Goal: Information Seeking & Learning: Check status

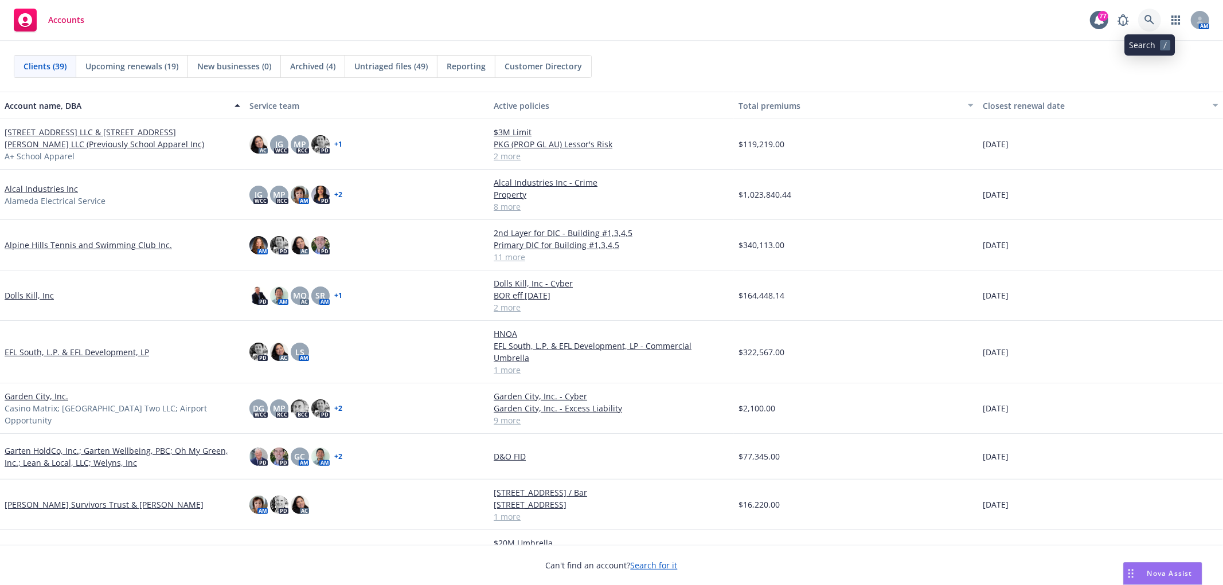
click at [1151, 15] on icon at bounding box center [1149, 20] width 10 height 10
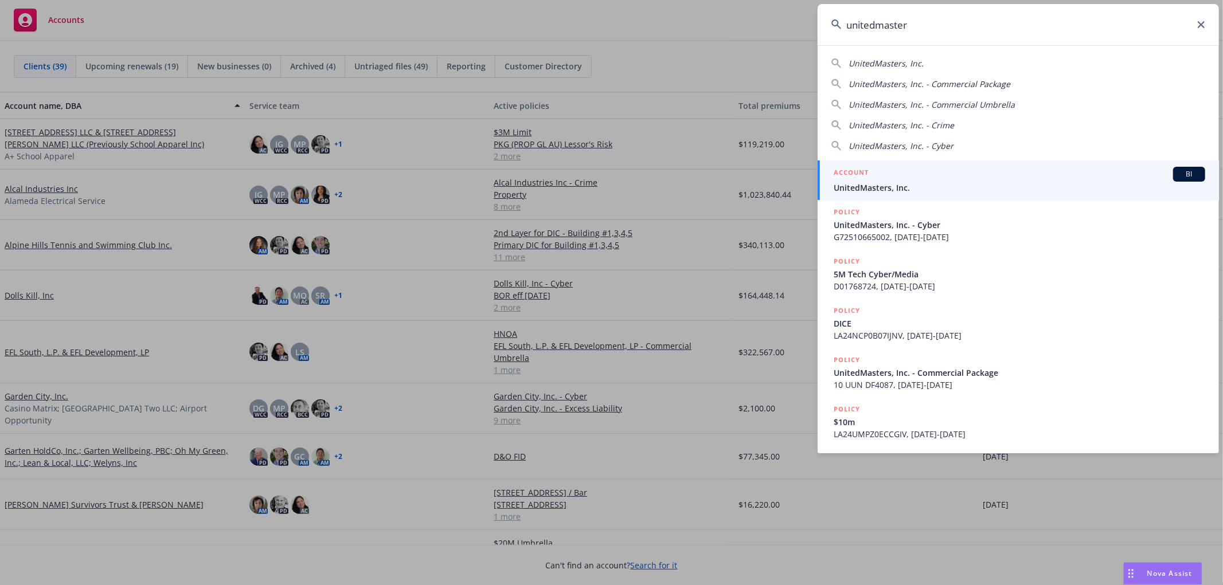
type input "unitedmaster"
click at [915, 170] on div "ACCOUNT BI" at bounding box center [1018, 174] width 371 height 15
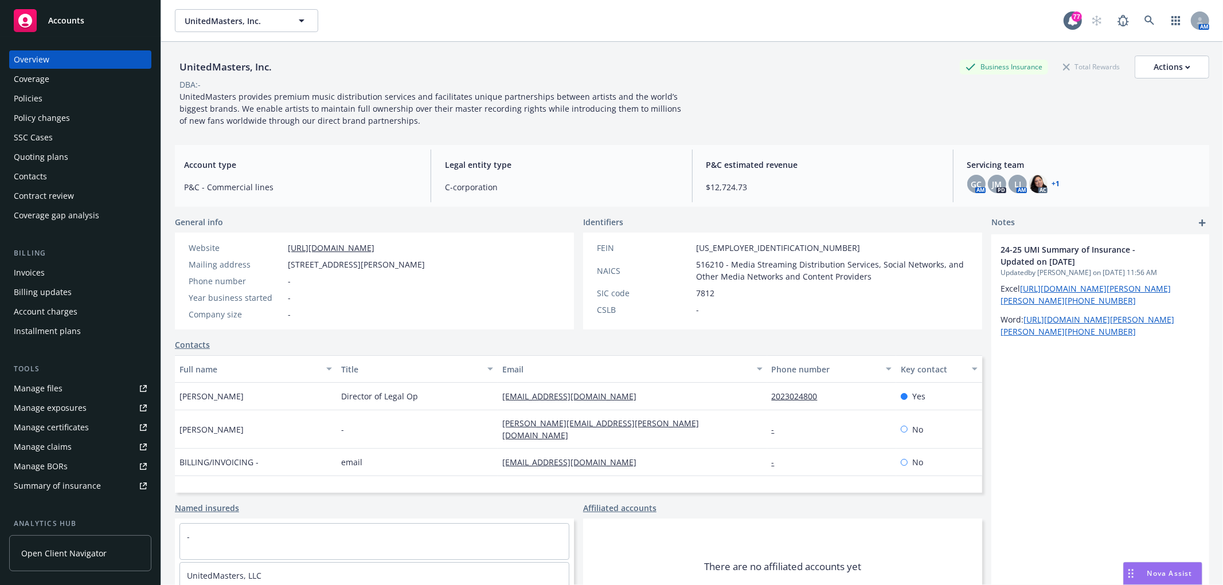
click at [17, 97] on div "Policies" at bounding box center [28, 98] width 29 height 18
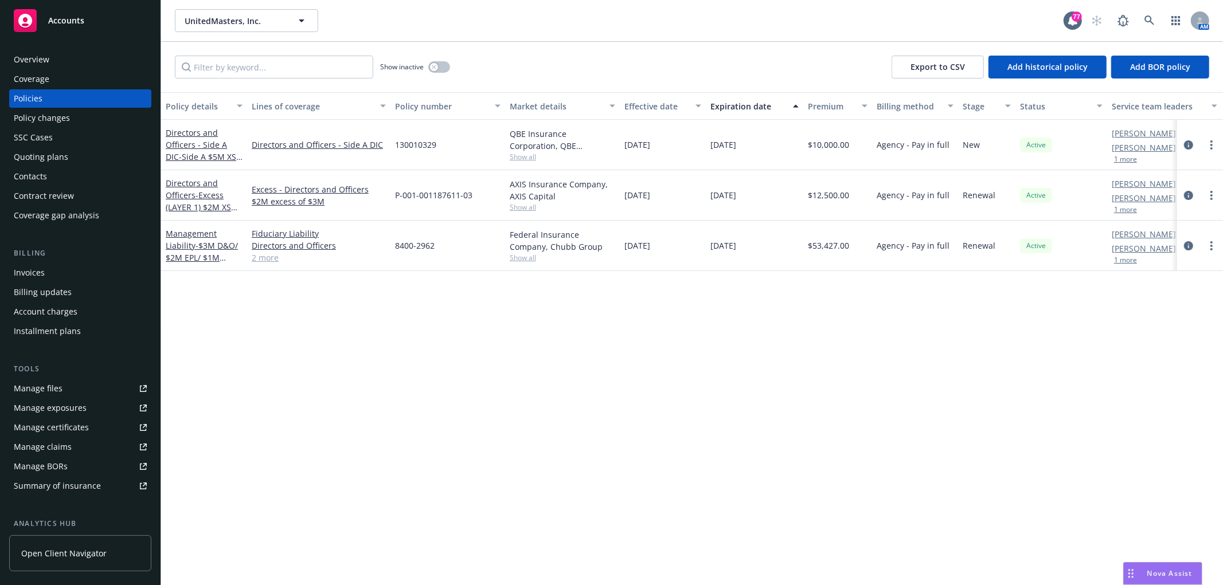
click at [93, 154] on div "Quoting plans" at bounding box center [80, 157] width 133 height 18
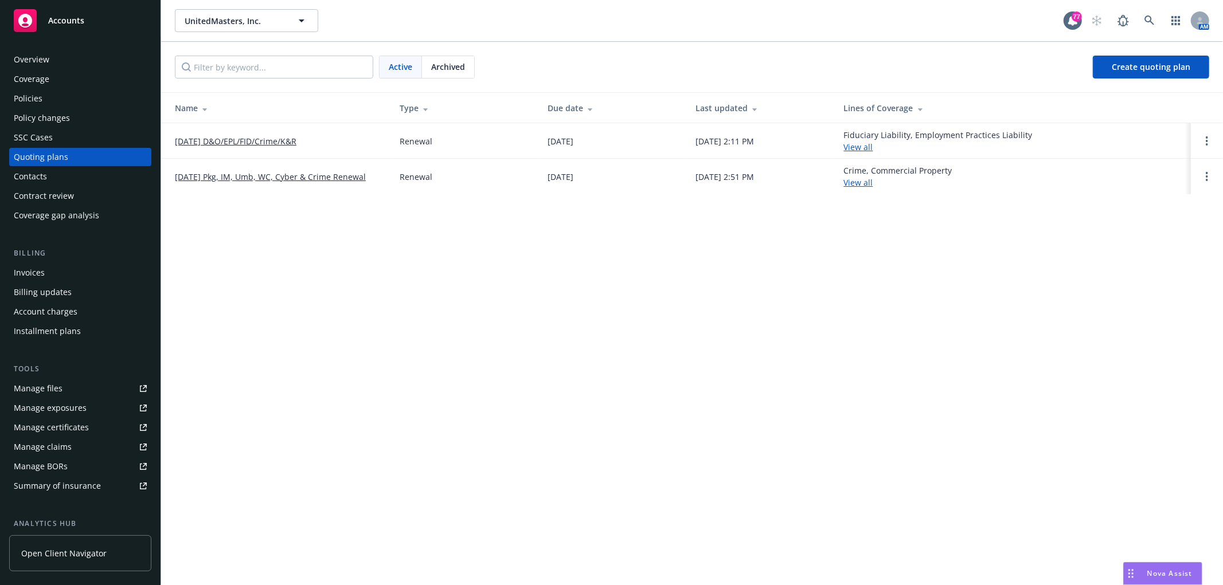
click at [254, 175] on link "08/01/25 Pkg, IM, Umb, WC, Cyber & Crime Renewal" at bounding box center [270, 177] width 191 height 12
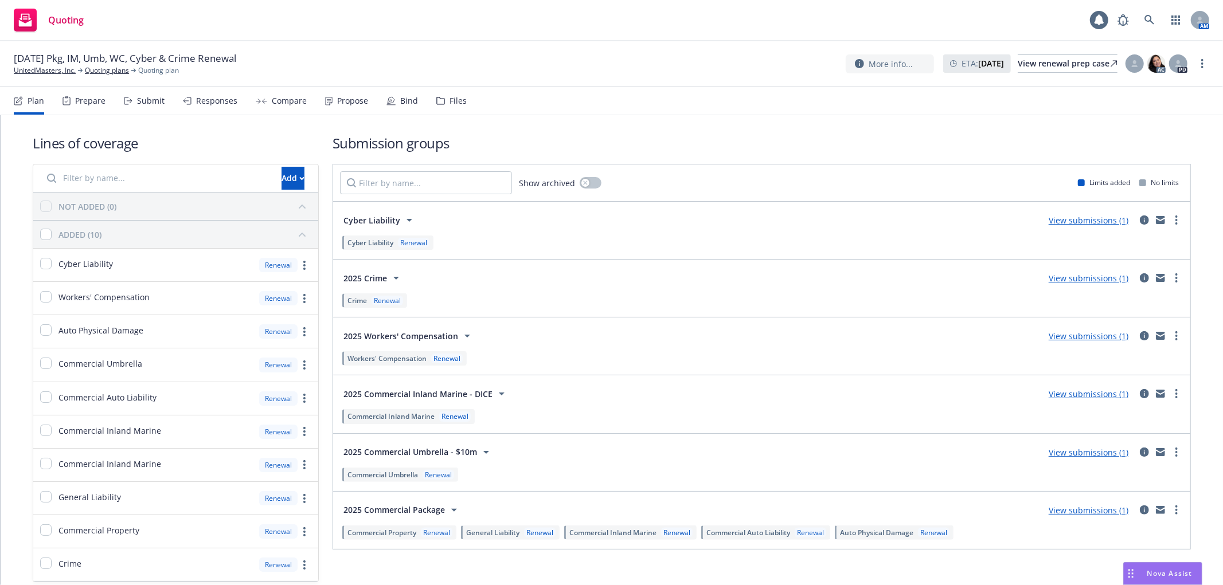
click at [449, 100] on div "Files" at bounding box center [457, 100] width 17 height 9
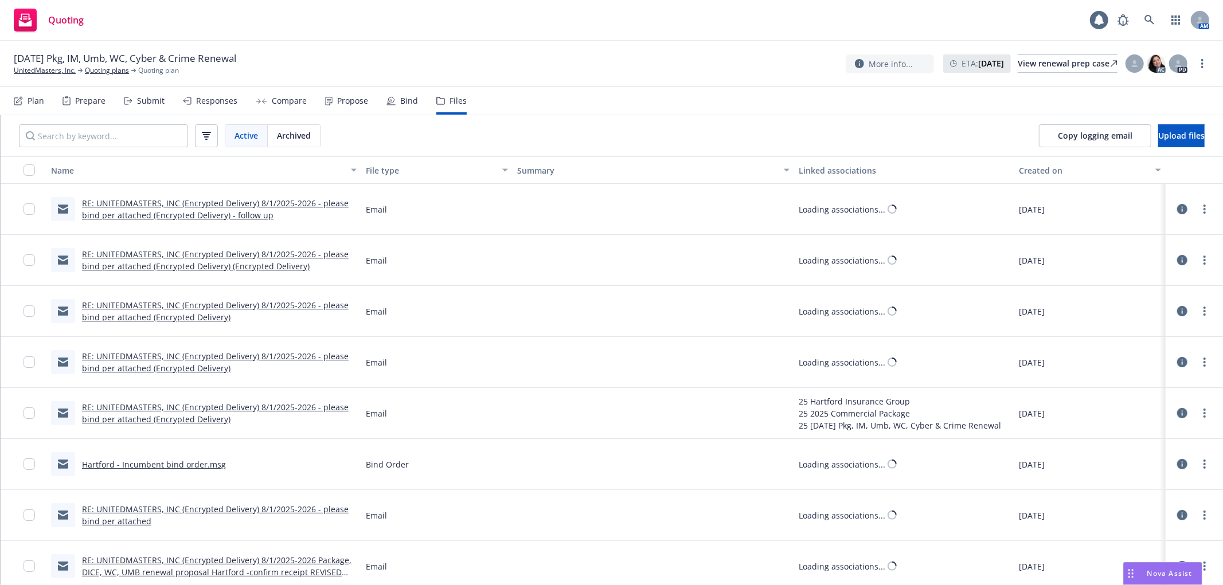
click at [400, 101] on div "Bind" at bounding box center [409, 100] width 18 height 9
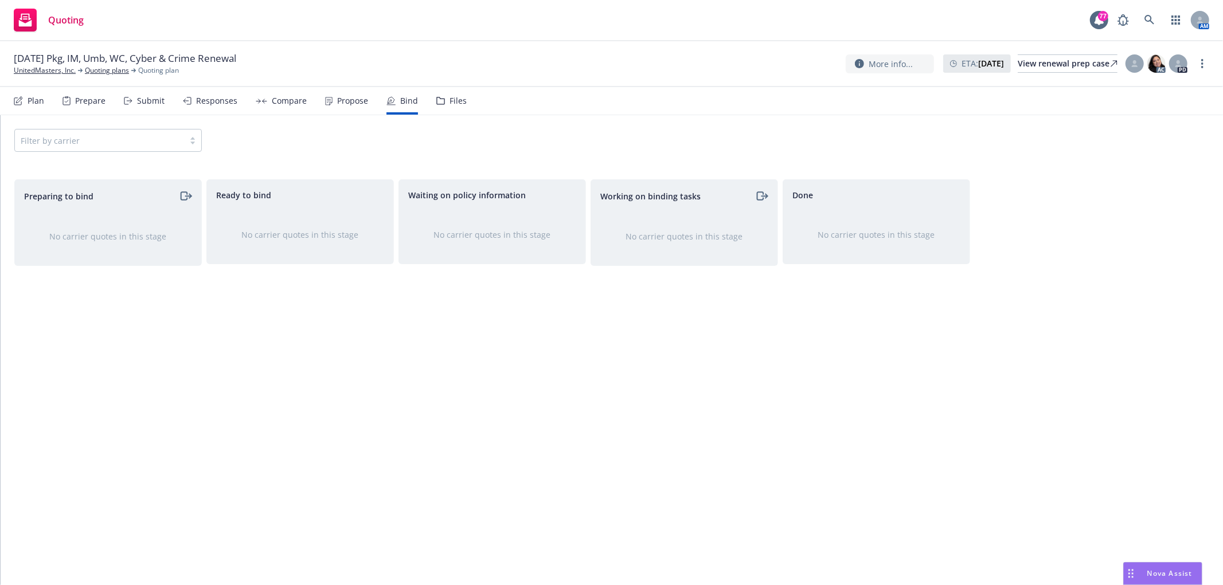
click at [452, 106] on div "Files" at bounding box center [451, 101] width 30 height 28
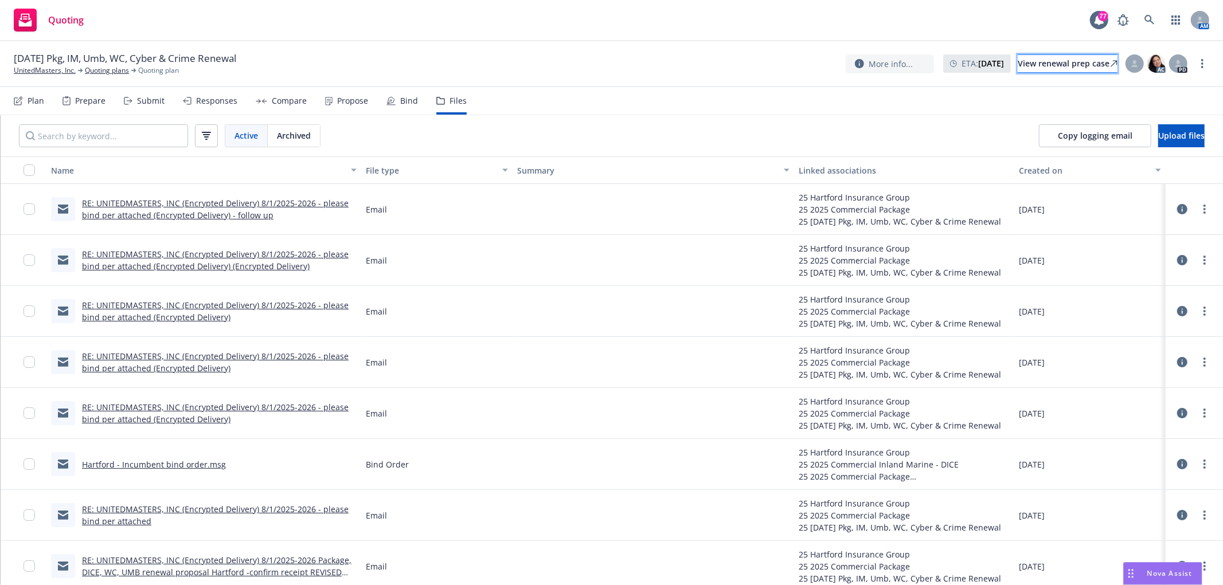
click at [1061, 66] on div "View renewal prep case" at bounding box center [1067, 63] width 100 height 17
click at [400, 98] on div "Bind" at bounding box center [409, 100] width 18 height 9
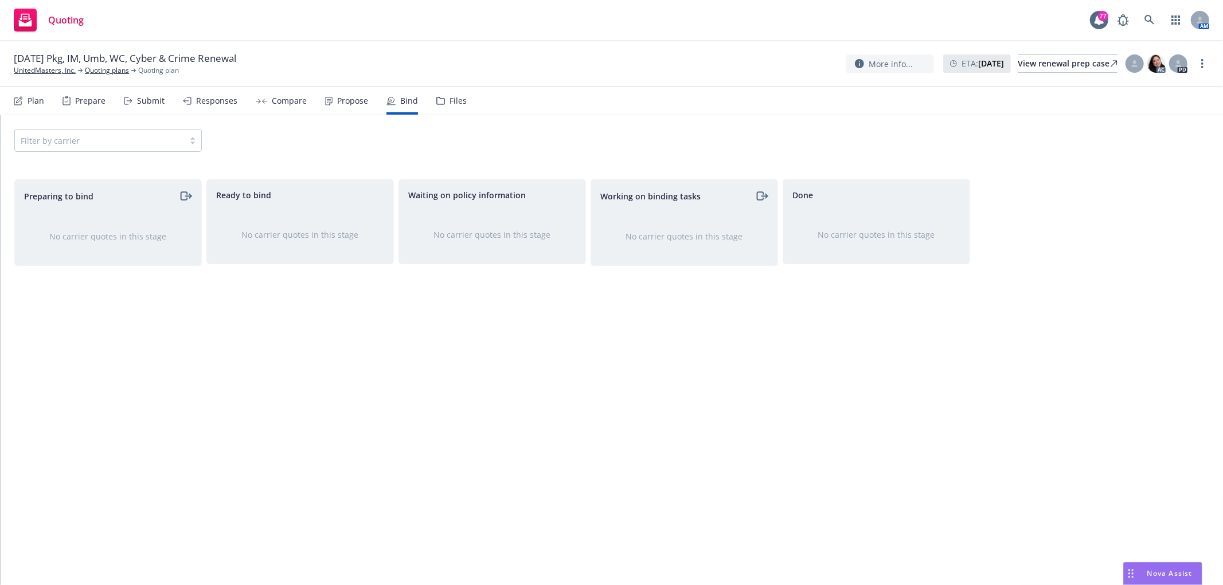
click at [332, 92] on div "Propose" at bounding box center [346, 101] width 43 height 28
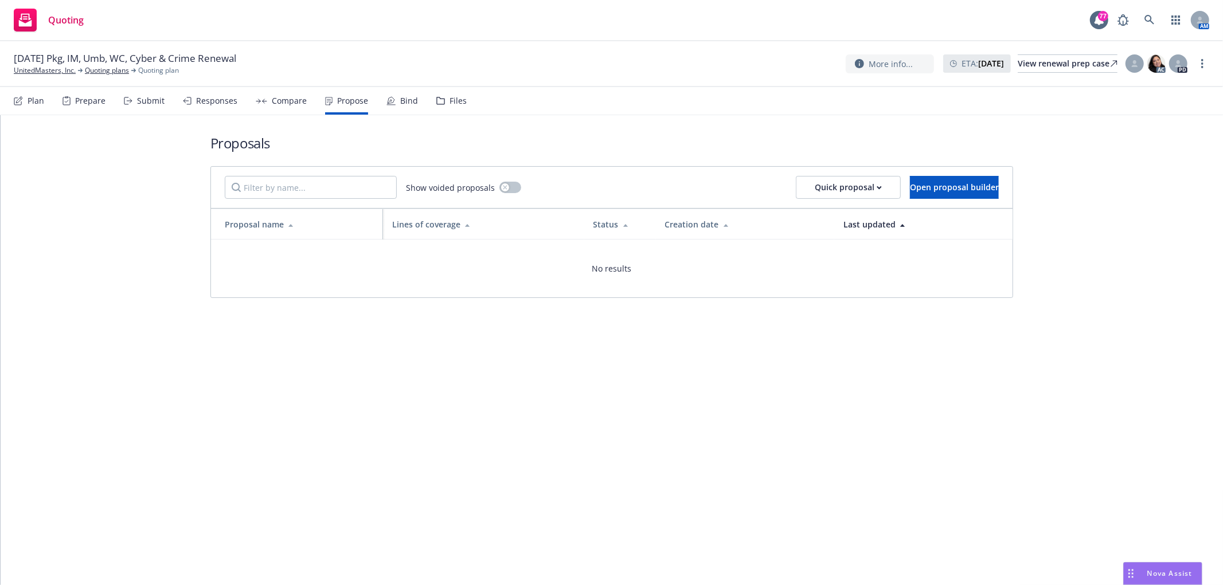
click at [400, 104] on div "Bind" at bounding box center [409, 100] width 18 height 9
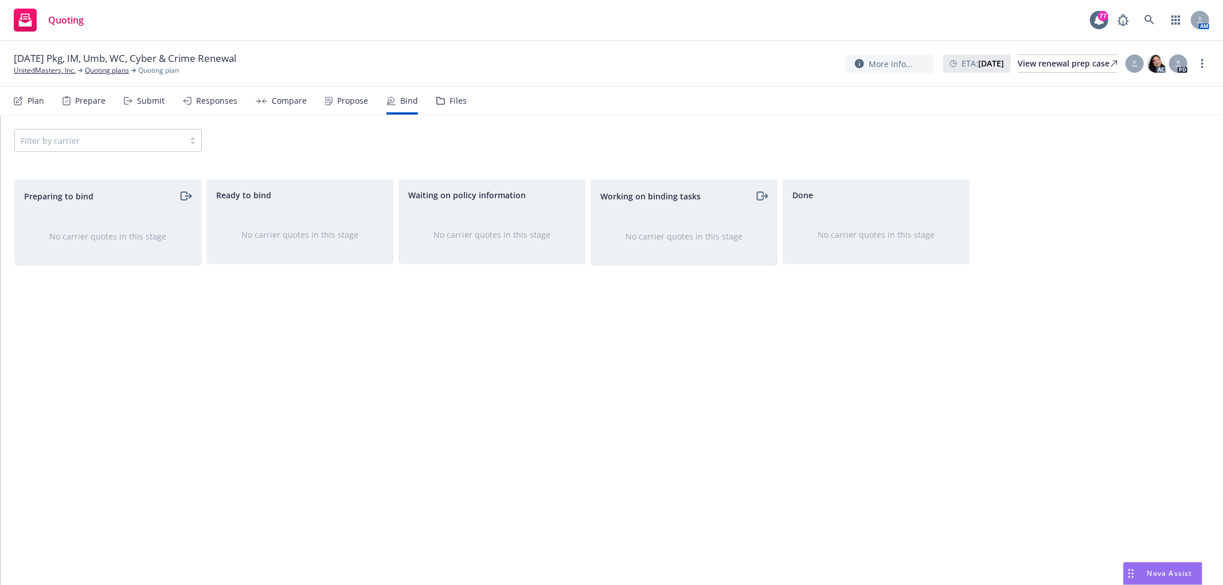
click at [444, 100] on div "Files" at bounding box center [451, 101] width 30 height 28
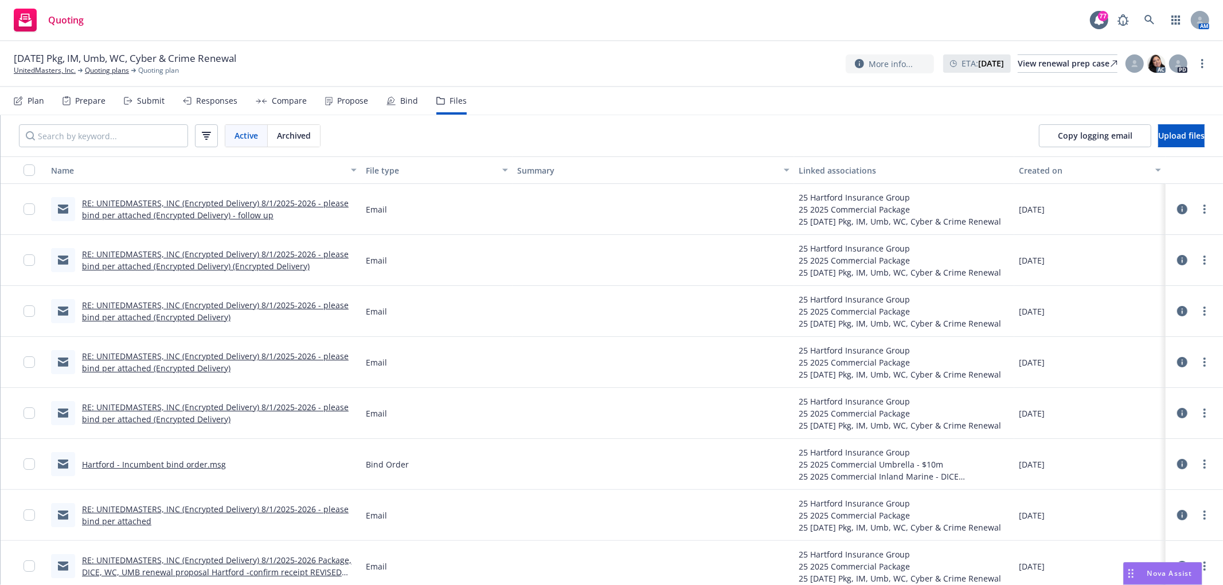
click at [115, 209] on link "RE: UNITEDMASTERS, INC (Encrypted Delivery) 8/1/2025-2026 - please bind per att…" at bounding box center [215, 209] width 267 height 23
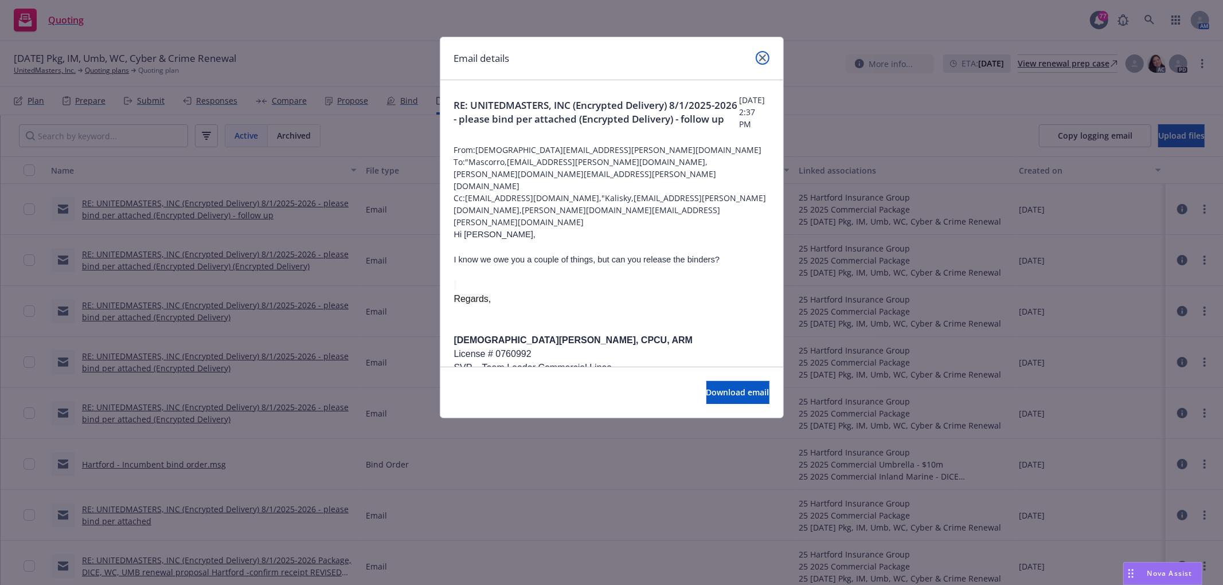
click at [763, 61] on icon "close" at bounding box center [762, 57] width 7 height 7
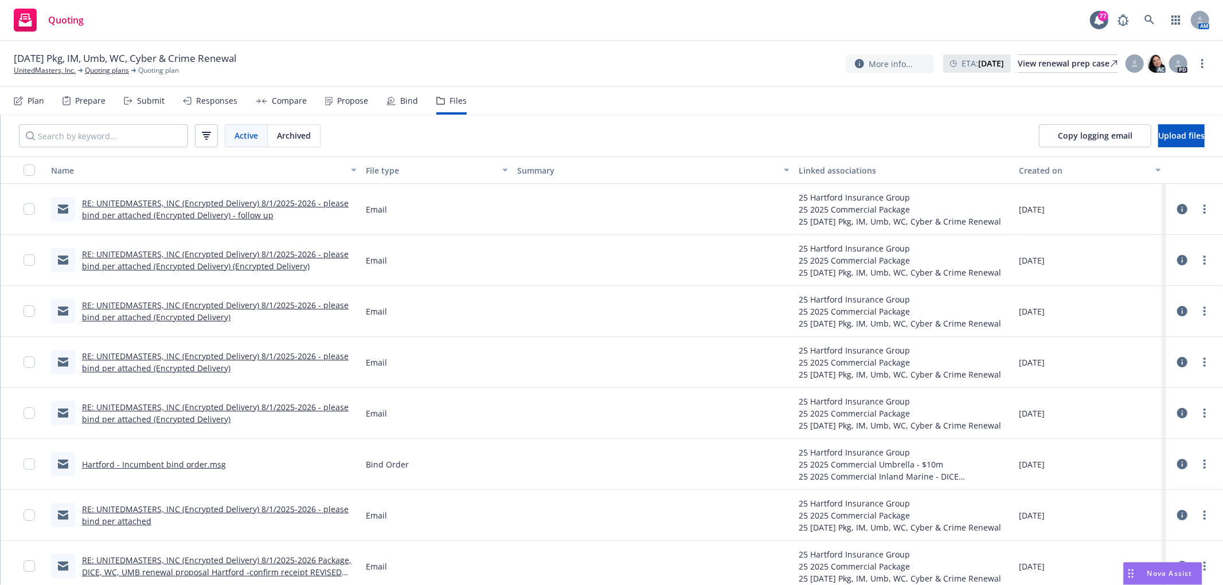
click at [403, 104] on div "Bind" at bounding box center [409, 100] width 18 height 9
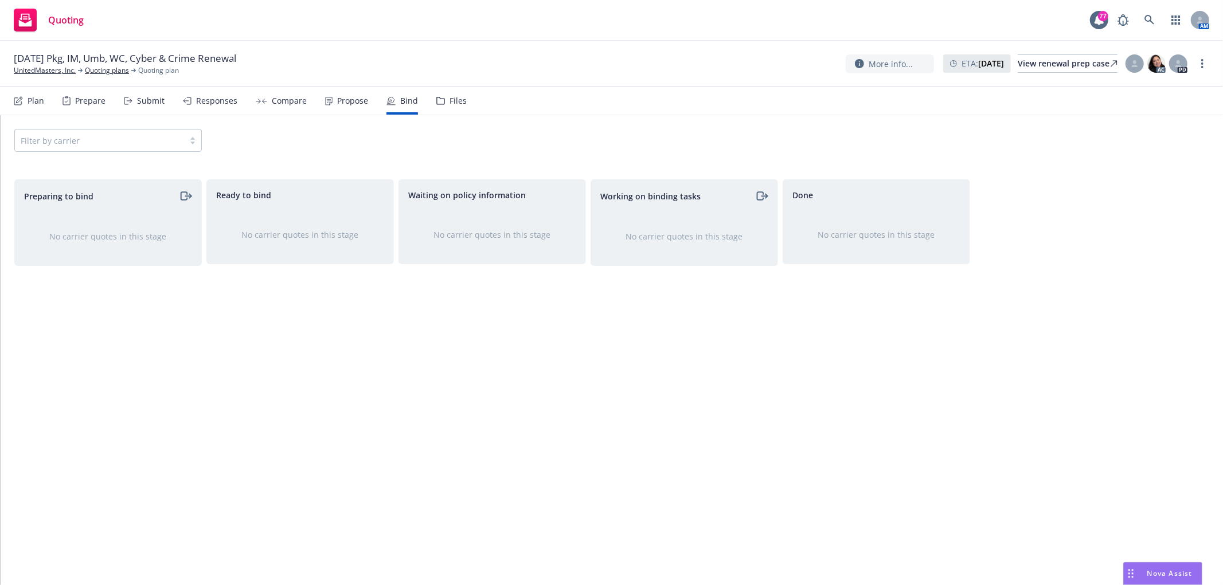
click at [346, 107] on div "Propose" at bounding box center [346, 101] width 43 height 28
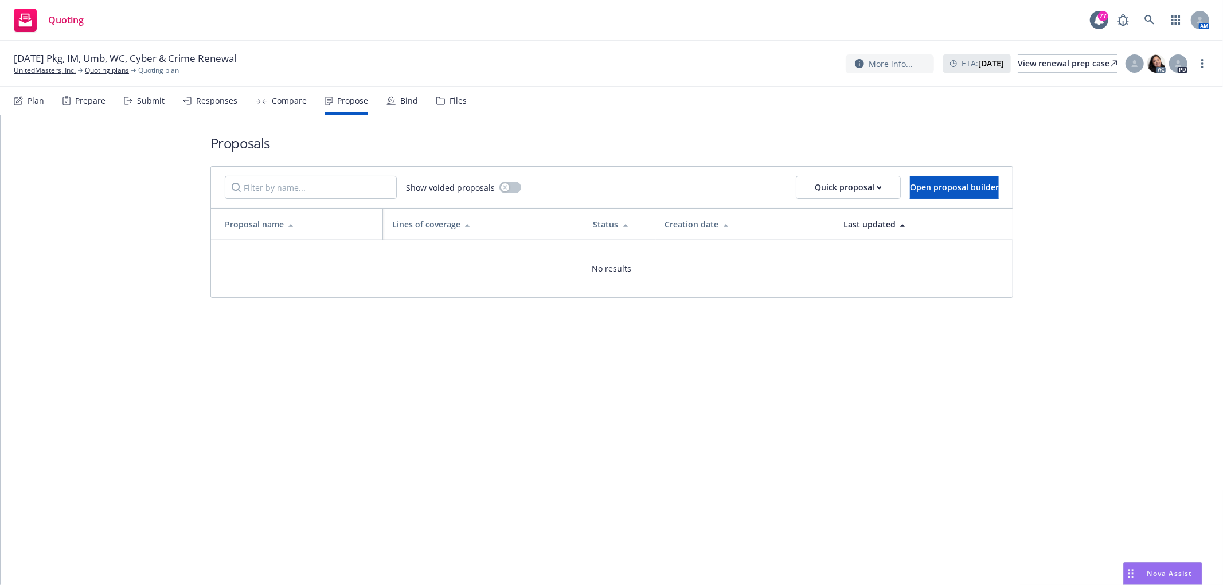
click at [301, 102] on div "Compare" at bounding box center [289, 100] width 35 height 9
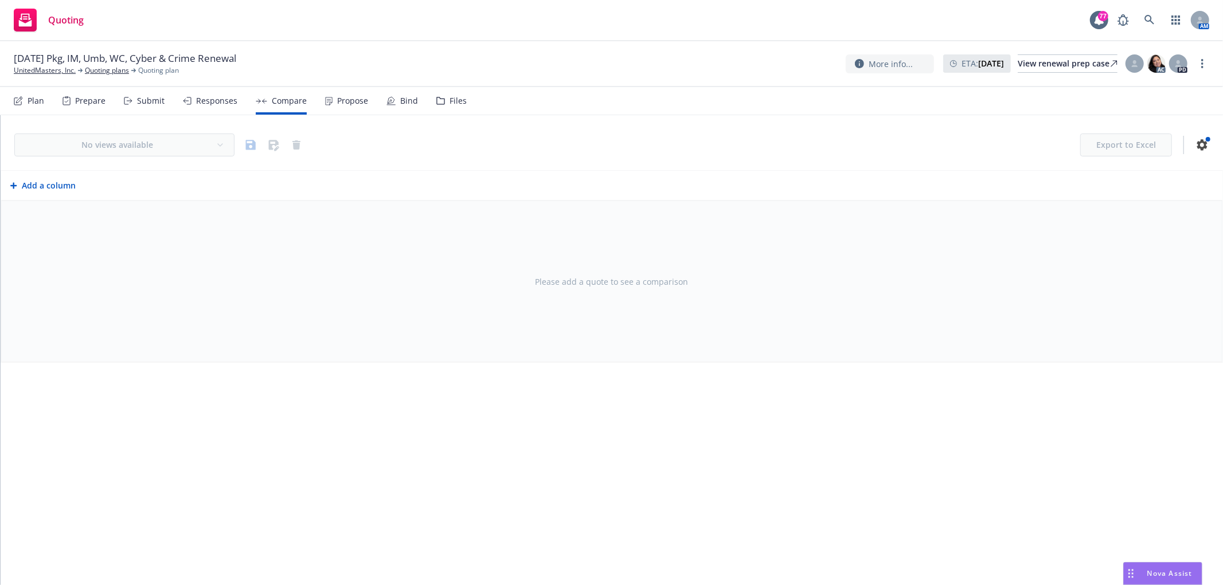
click at [224, 100] on div "Responses" at bounding box center [216, 100] width 41 height 9
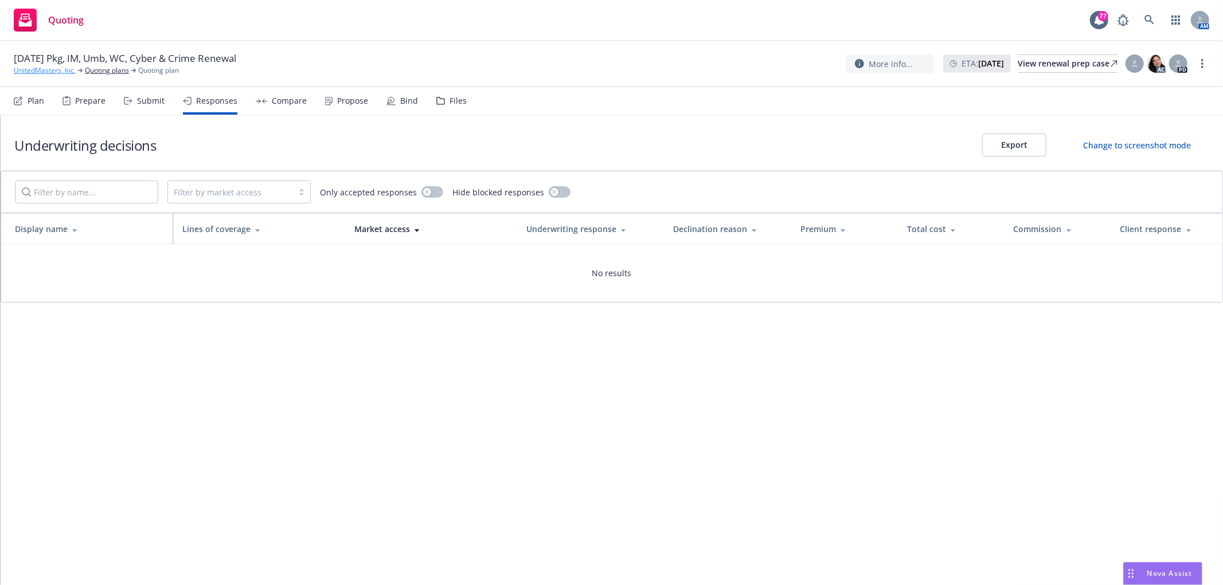
click at [31, 71] on link "UnitedMasters, Inc." at bounding box center [45, 70] width 62 height 10
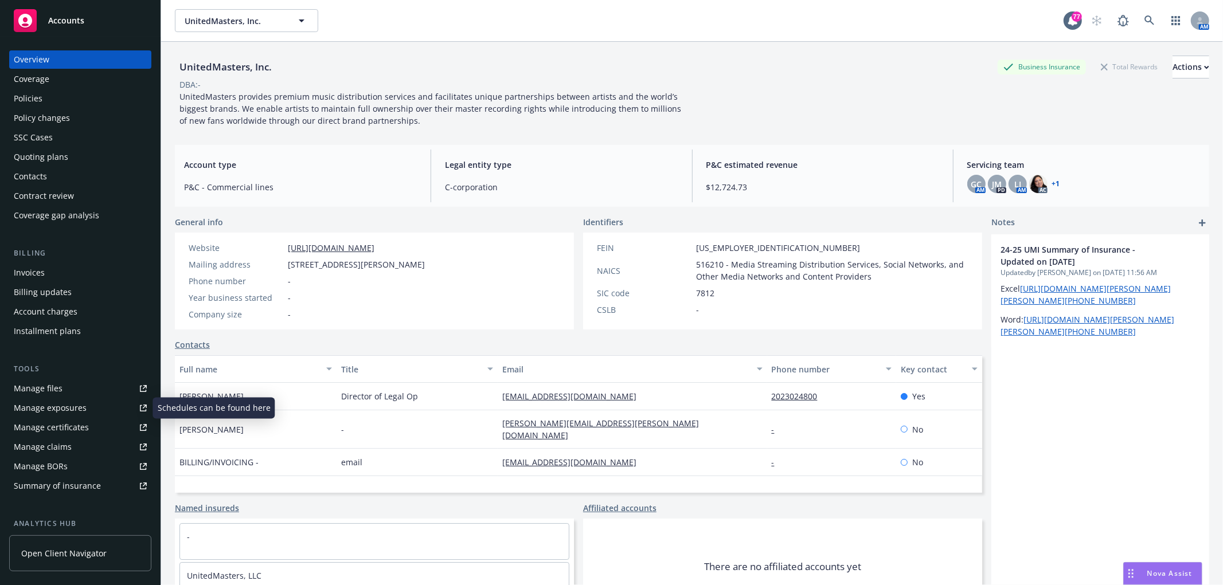
click at [69, 400] on div "Manage exposures" at bounding box center [50, 408] width 73 height 18
click at [57, 426] on div "Manage certificates" at bounding box center [51, 427] width 75 height 18
click at [70, 100] on div "Policies" at bounding box center [80, 98] width 133 height 18
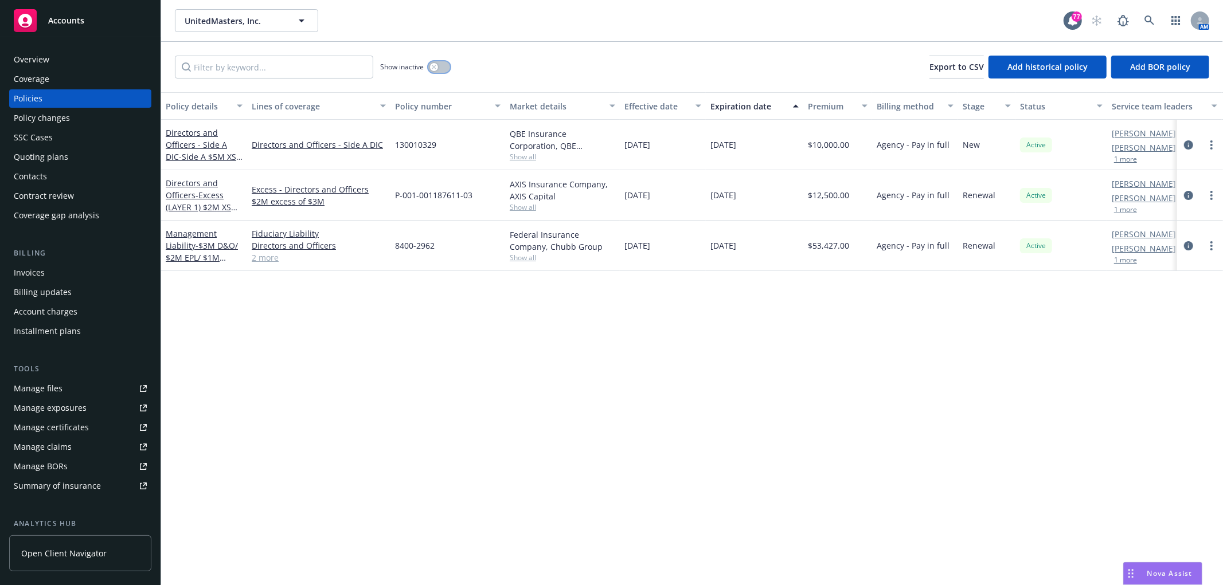
click at [438, 72] on button "button" at bounding box center [439, 66] width 22 height 11
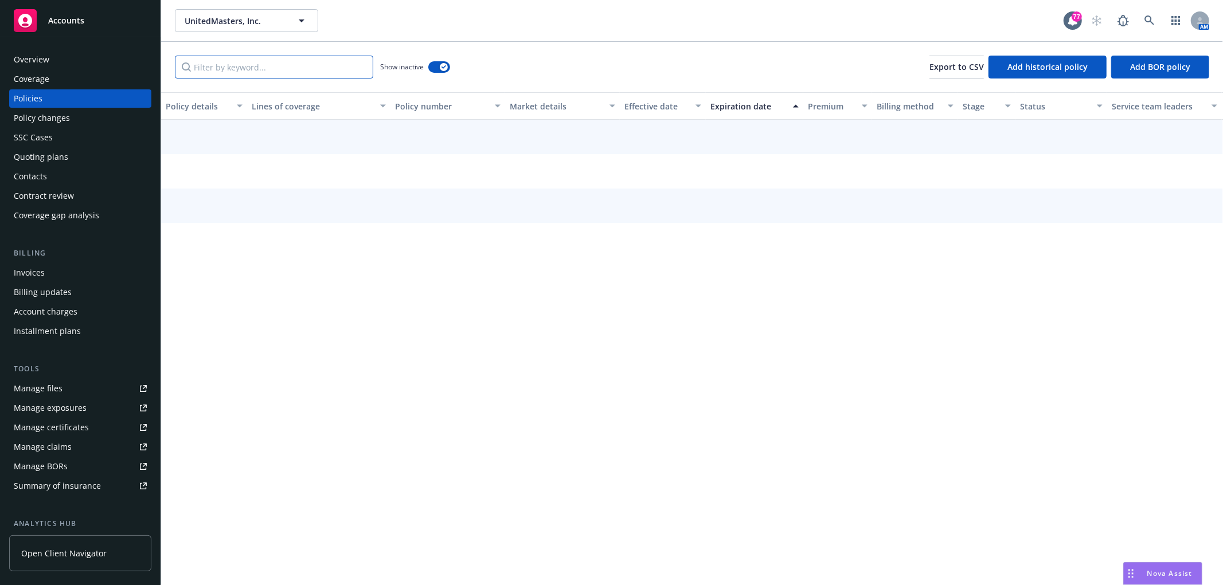
click at [253, 58] on input "Filter by keyword..." at bounding box center [274, 67] width 198 height 23
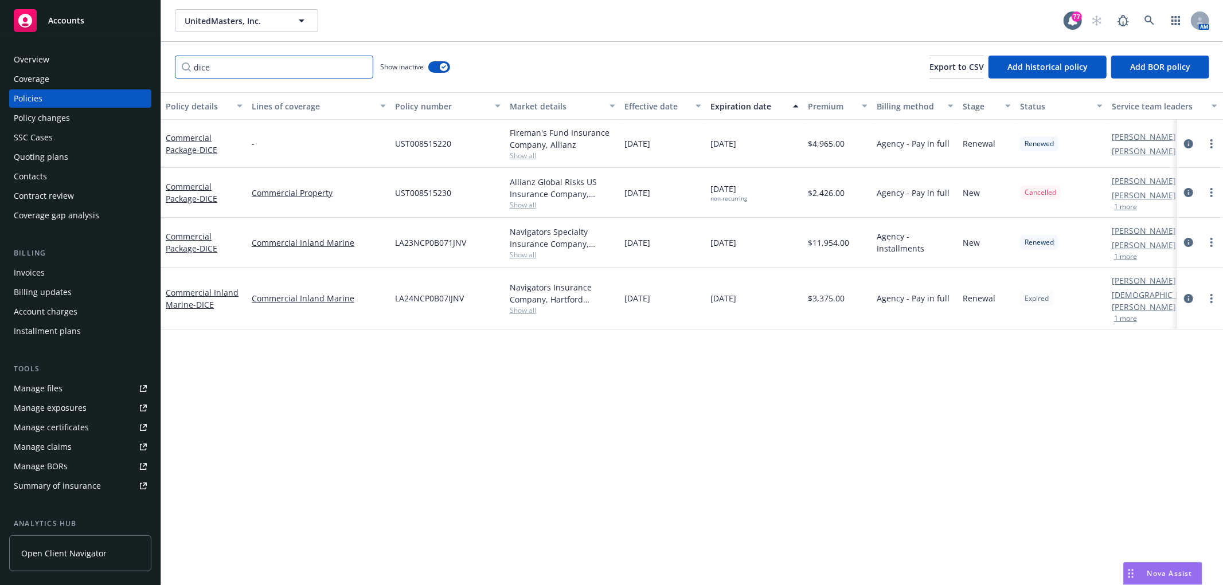
type input "dice"
click at [358, 71] on input "dice" at bounding box center [274, 67] width 198 height 23
click at [358, 66] on input "dice" at bounding box center [274, 67] width 198 height 23
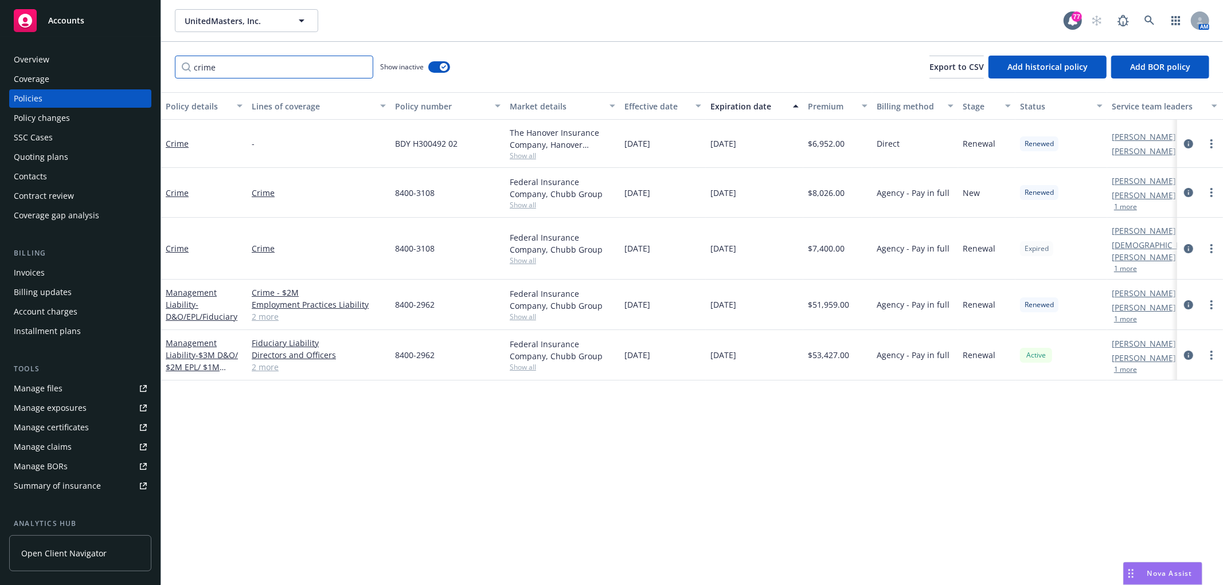
type input "crime"
click at [1130, 366] on button "1 more" at bounding box center [1125, 369] width 23 height 7
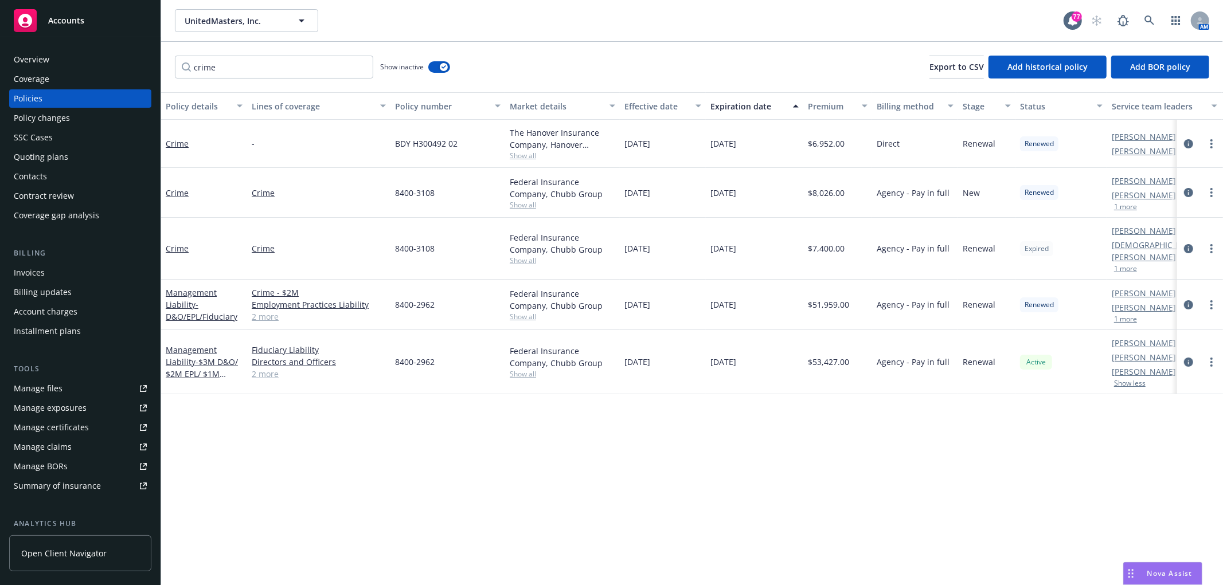
click at [1130, 265] on button "1 more" at bounding box center [1125, 268] width 23 height 7
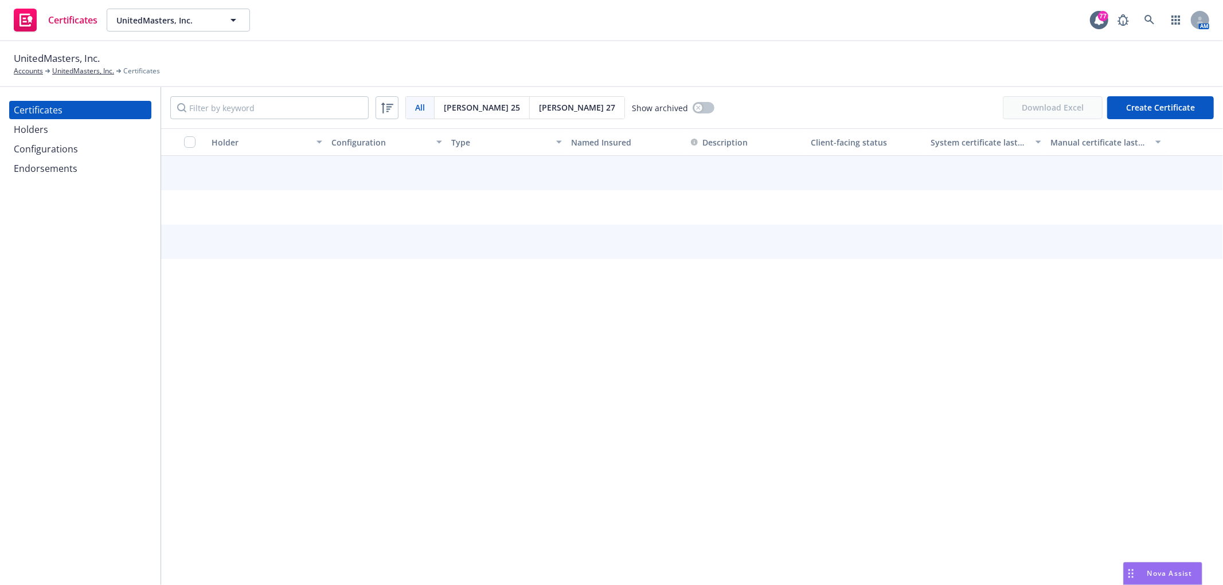
click at [118, 130] on div "Holders" at bounding box center [80, 129] width 133 height 18
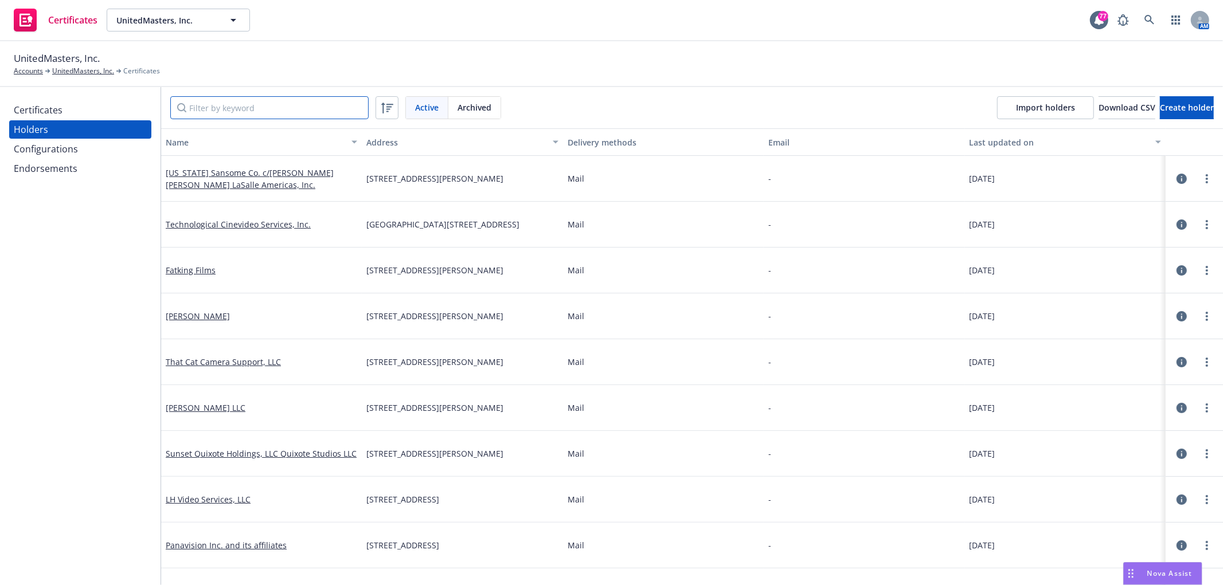
click at [299, 103] on input "Filter by keyword" at bounding box center [269, 107] width 198 height 23
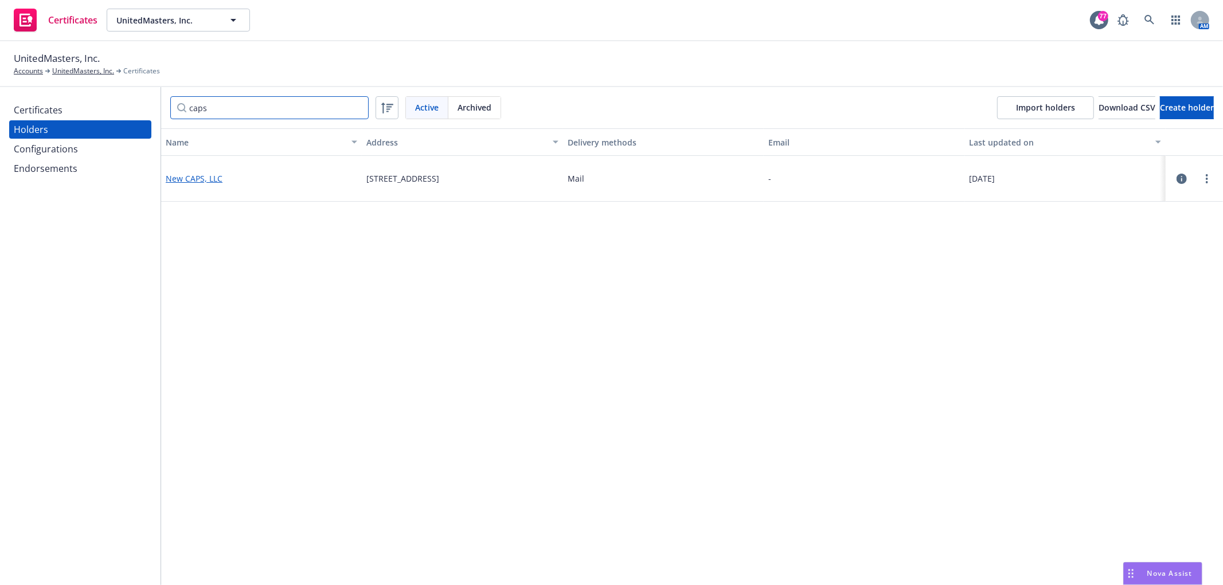
type input "caps"
click at [199, 179] on link "New CAPS, LLC" at bounding box center [194, 178] width 57 height 11
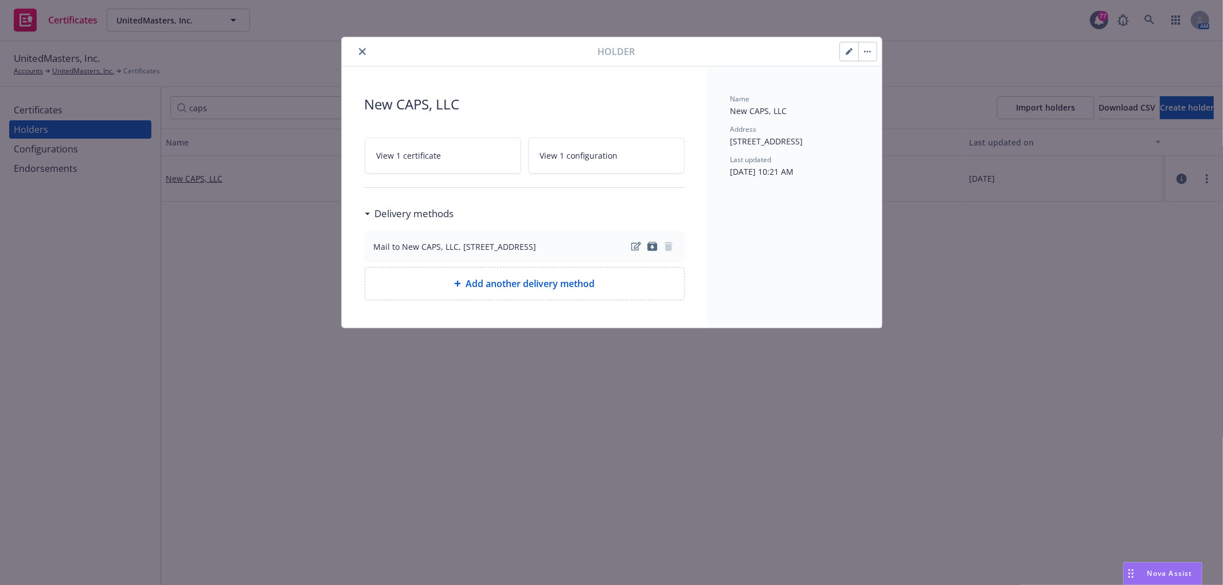
click at [474, 160] on link "View 1 certificate" at bounding box center [443, 156] width 156 height 36
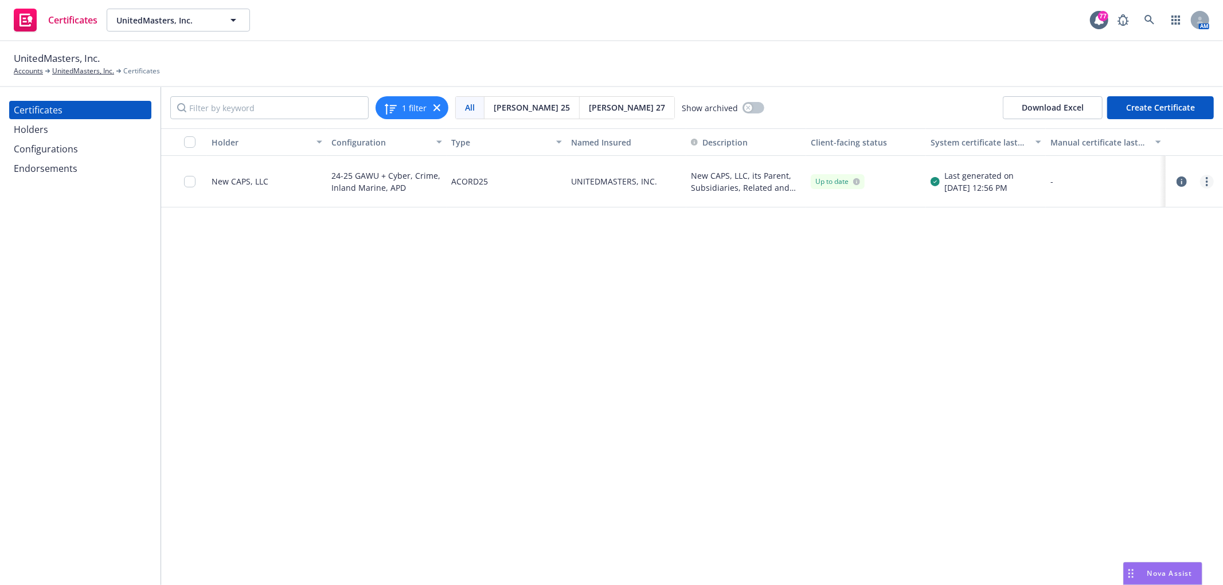
click at [1205, 185] on icon "more" at bounding box center [1206, 181] width 2 height 9
click at [860, 289] on div "Holder Configuration Type Named Insured Description Client-facing status System…" at bounding box center [692, 356] width 1062 height 457
click at [1211, 176] on link "more" at bounding box center [1207, 182] width 14 height 14
click at [1099, 394] on link "Preview a new version" at bounding box center [1120, 388] width 183 height 23
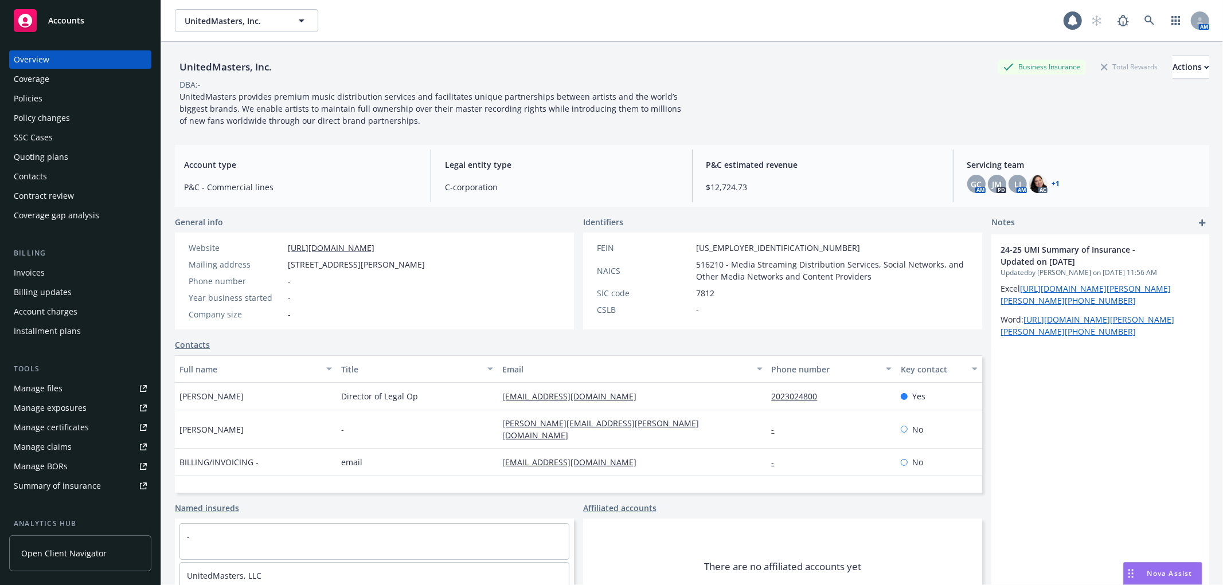
click at [41, 103] on div "Policies" at bounding box center [28, 98] width 29 height 18
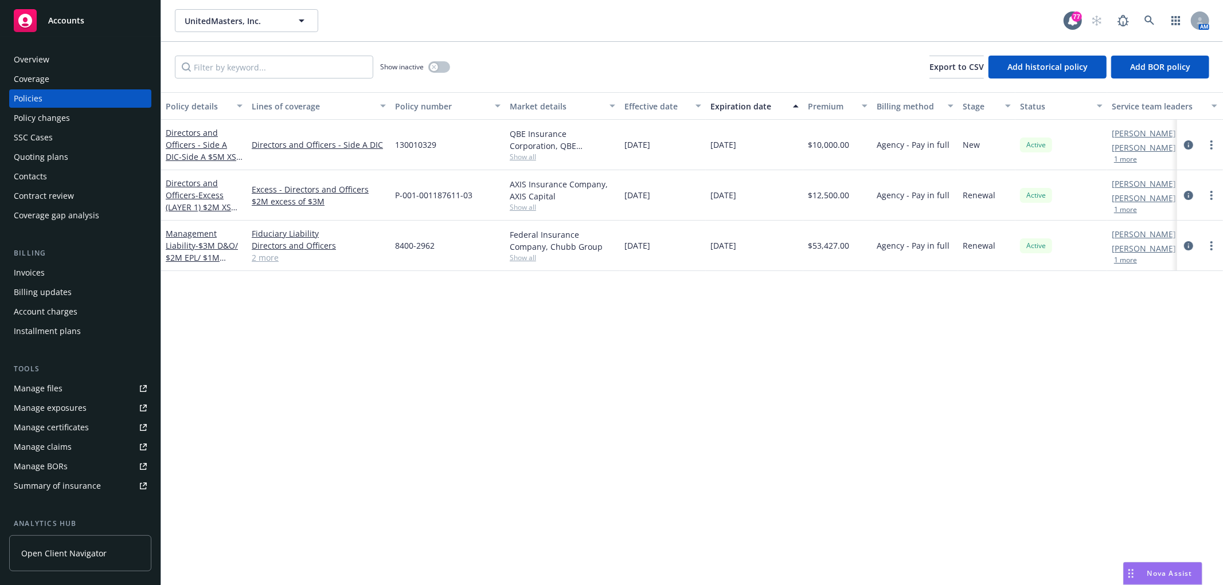
click at [281, 261] on link "2 more" at bounding box center [319, 258] width 134 height 12
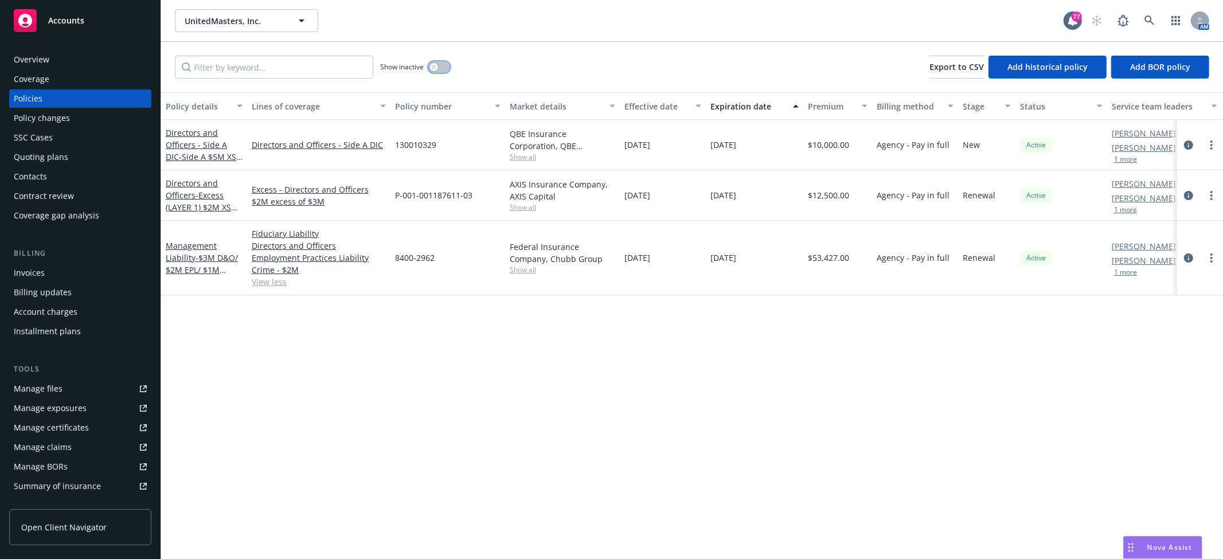
click at [442, 64] on button "button" at bounding box center [439, 66] width 22 height 11
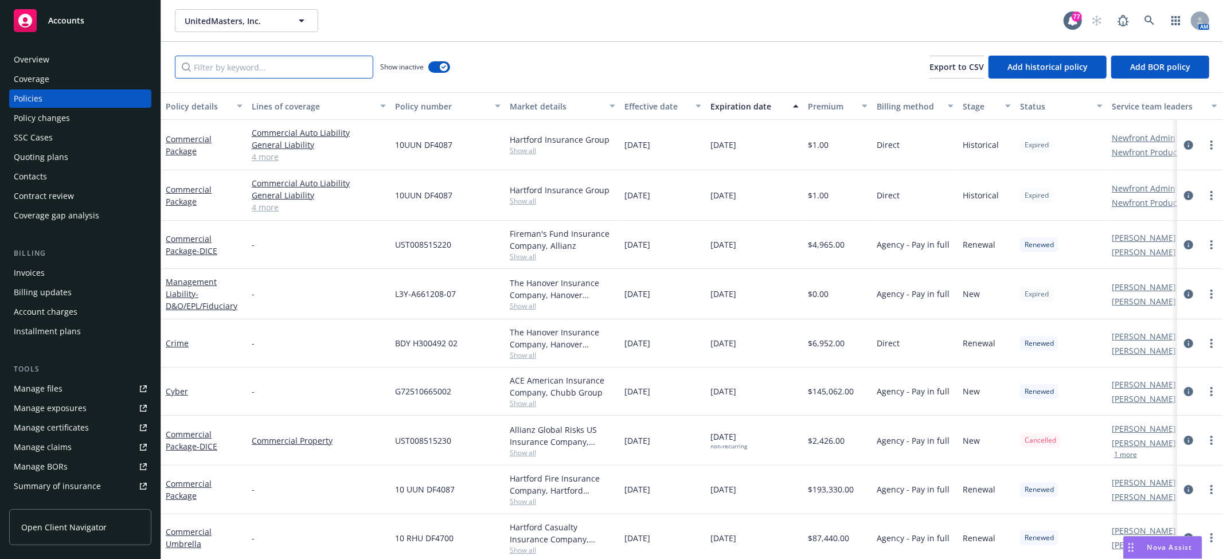
click at [275, 70] on input "Filter by keyword..." at bounding box center [274, 67] width 198 height 23
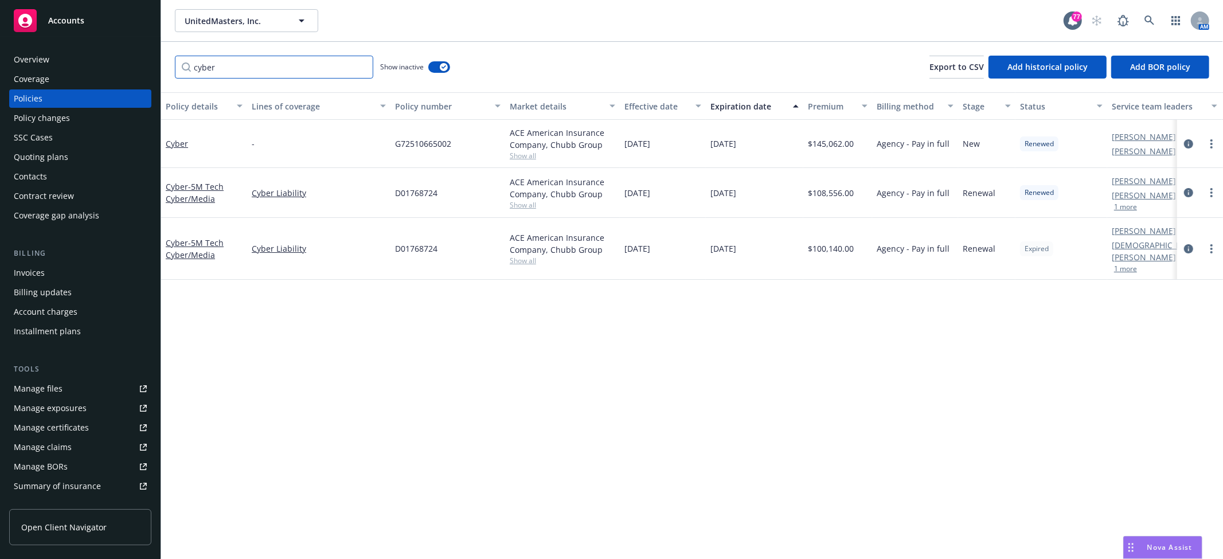
type input "cyber"
click at [522, 256] on span "Show all" at bounding box center [562, 261] width 105 height 10
click at [58, 148] on div "Quoting plans" at bounding box center [41, 157] width 54 height 18
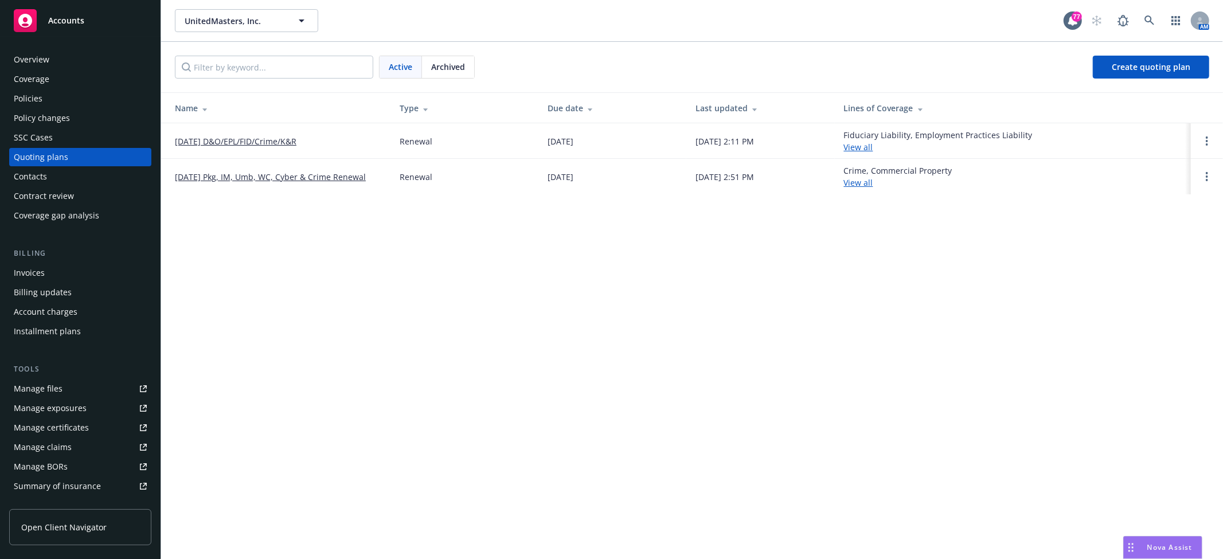
click at [256, 174] on link "[DATE] Pkg, IM, Umb, WC, Cyber & Crime Renewal" at bounding box center [270, 177] width 191 height 12
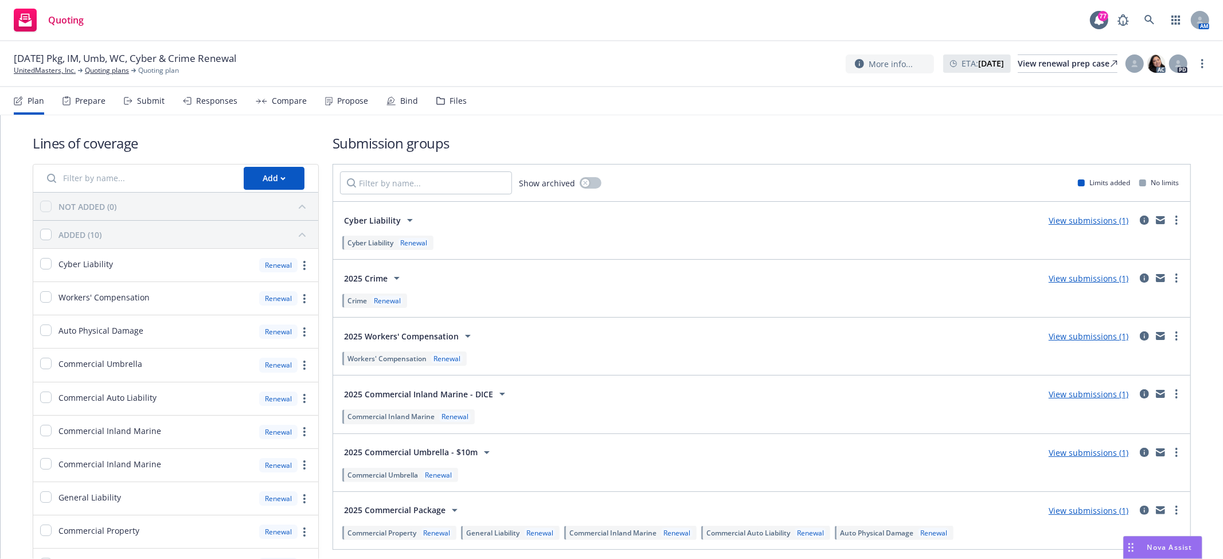
click at [453, 104] on div "Files" at bounding box center [457, 100] width 17 height 9
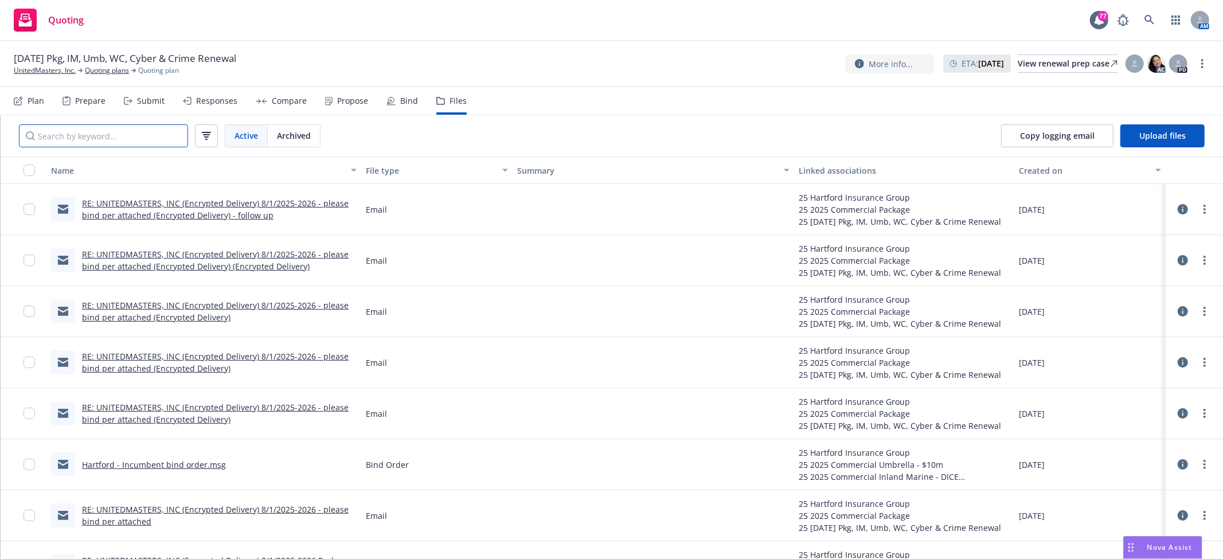
click at [99, 128] on input "Search by keyword..." at bounding box center [103, 135] width 169 height 23
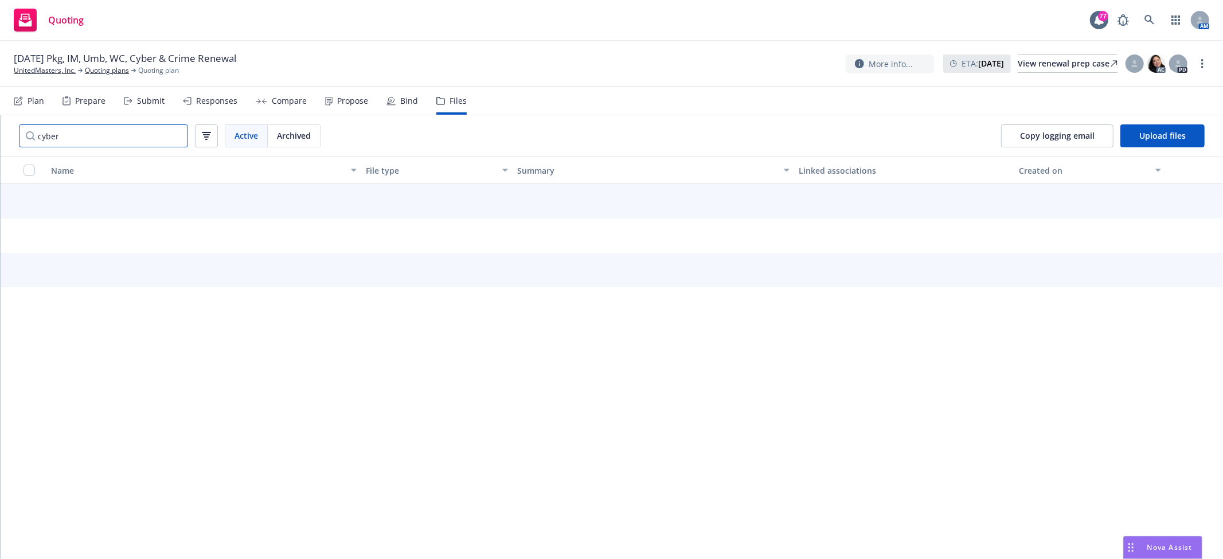
type input "cyber"
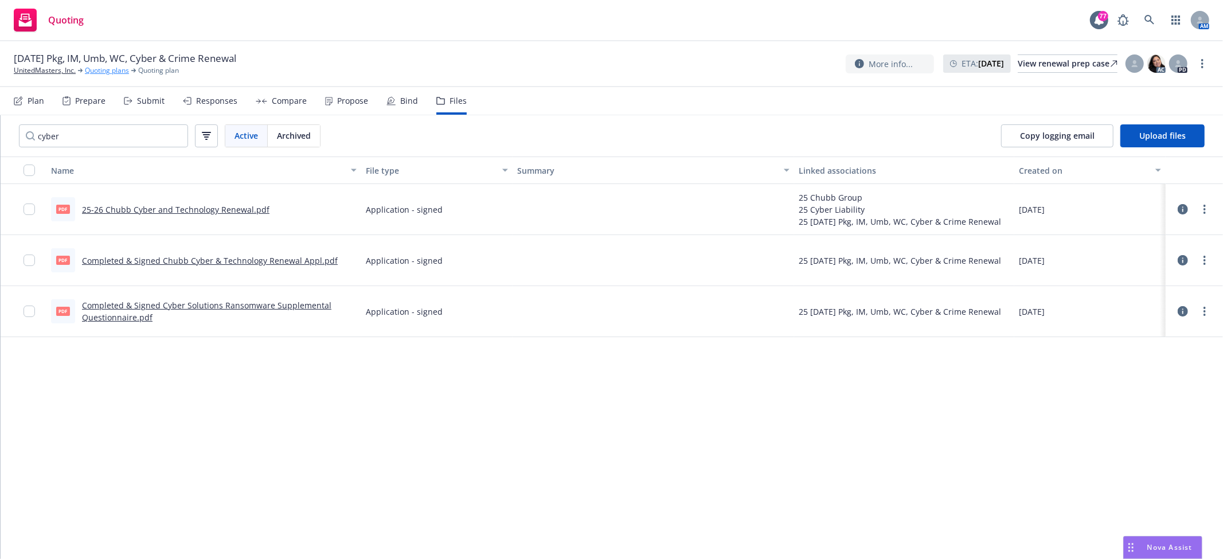
click at [102, 71] on link "Quoting plans" at bounding box center [107, 70] width 44 height 10
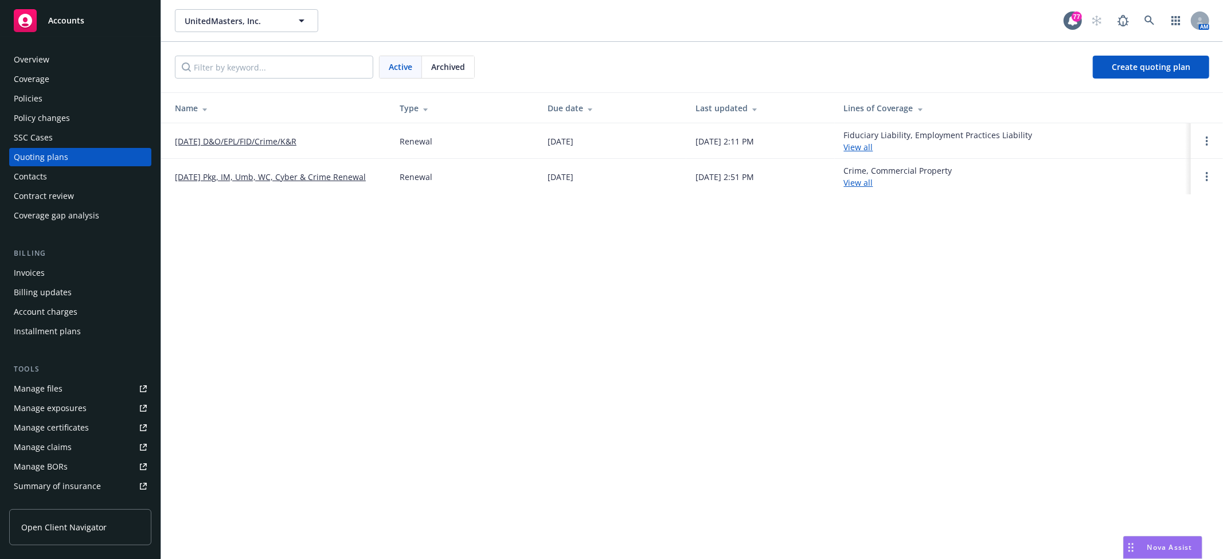
click at [277, 175] on link "[DATE] Pkg, IM, Umb, WC, Cyber & Crime Renewal" at bounding box center [270, 177] width 191 height 12
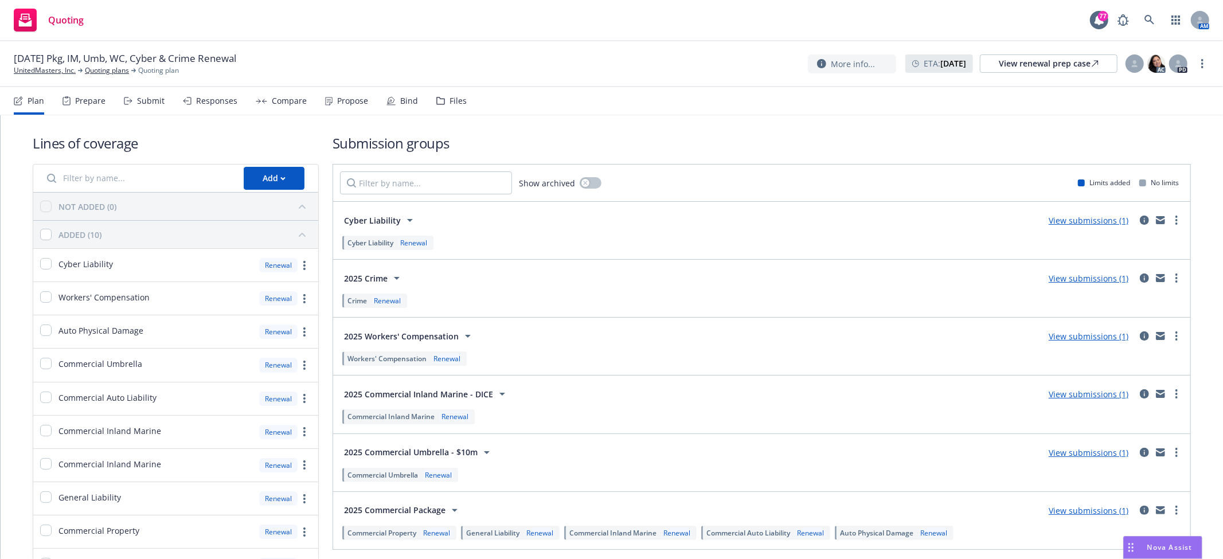
click at [451, 93] on div "Files" at bounding box center [451, 101] width 30 height 28
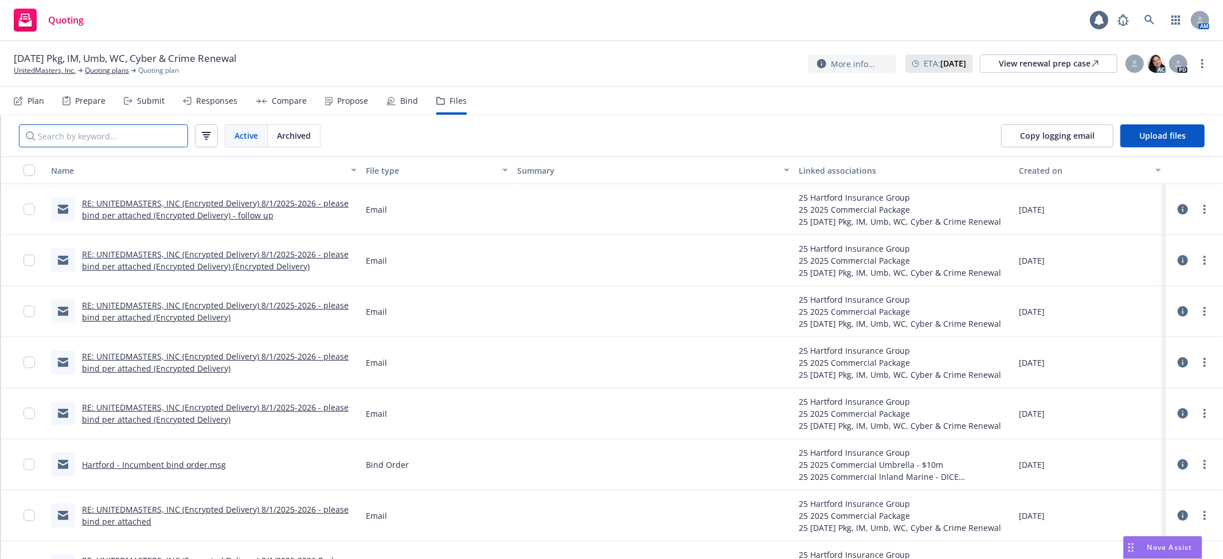
click at [134, 140] on input "Search by keyword..." at bounding box center [103, 135] width 169 height 23
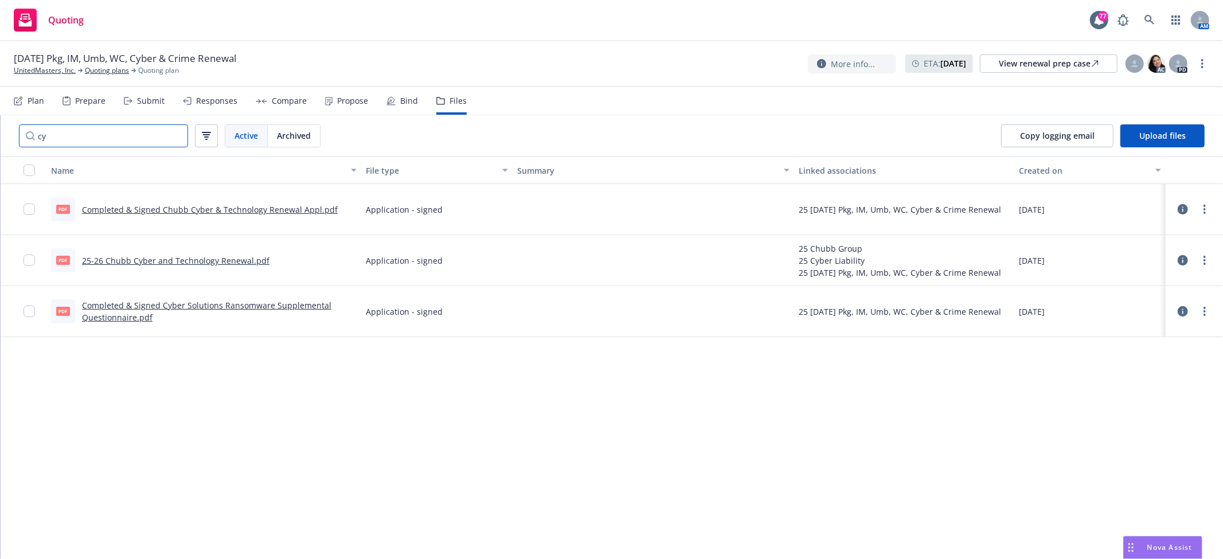
type input "c"
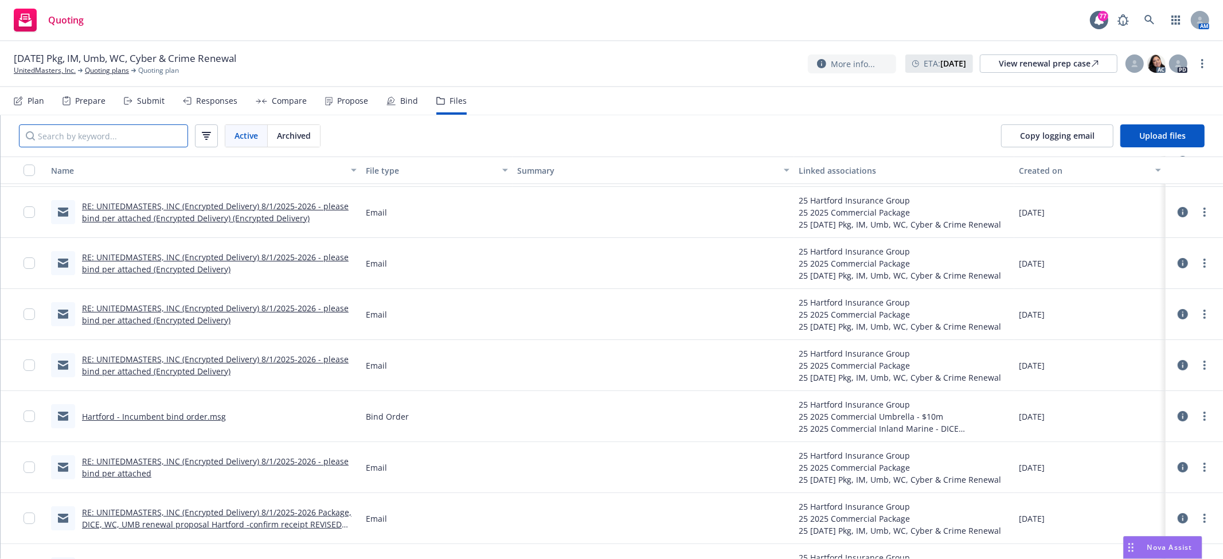
scroll to position [127, 0]
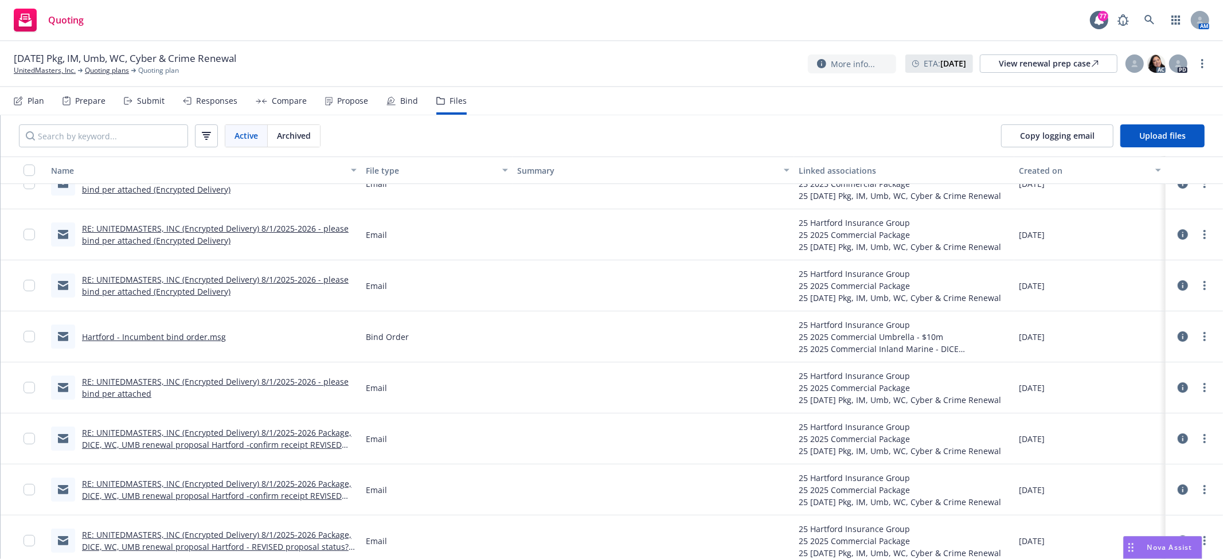
click at [147, 381] on link "RE: UNITEDMASTERS, INC (Encrypted Delivery) 8/1/2025-2026 - please bind per att…" at bounding box center [215, 387] width 267 height 23
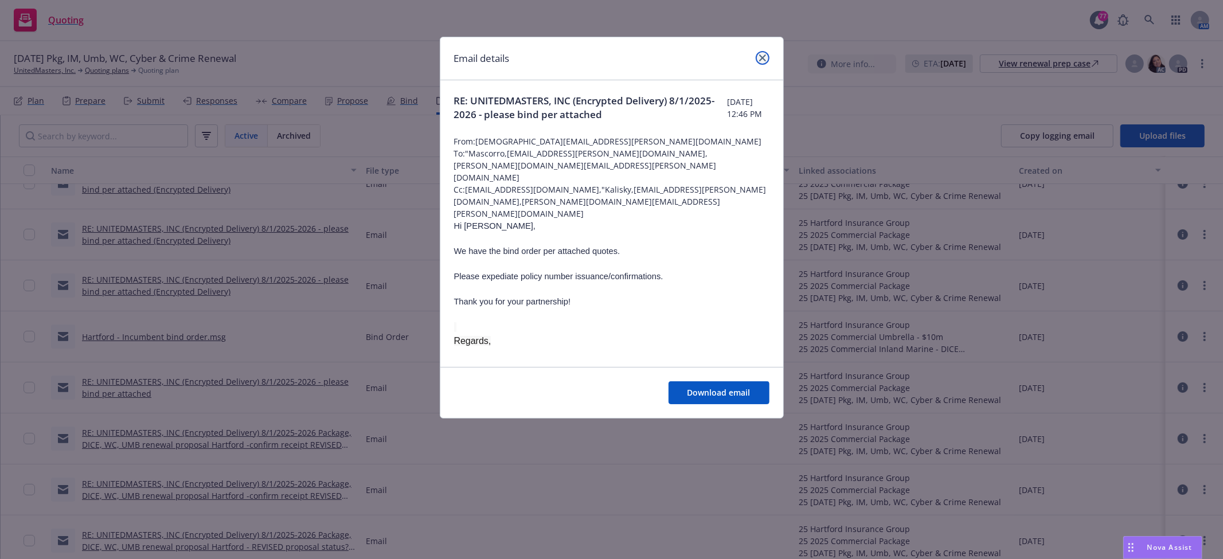
click at [761, 56] on icon "close" at bounding box center [762, 57] width 7 height 7
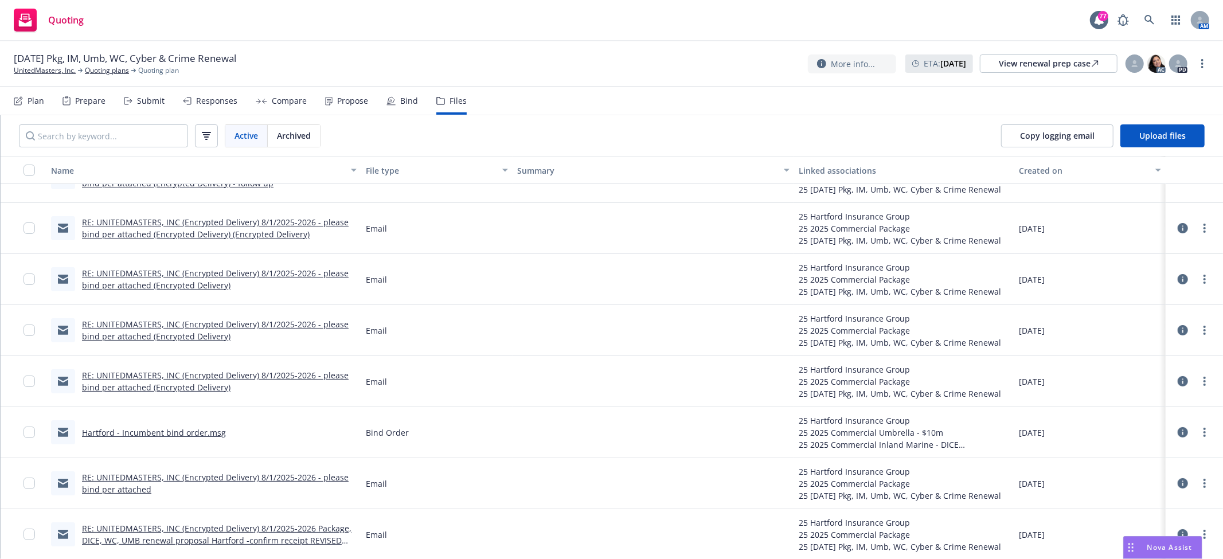
scroll to position [0, 0]
